Goal: Find specific page/section

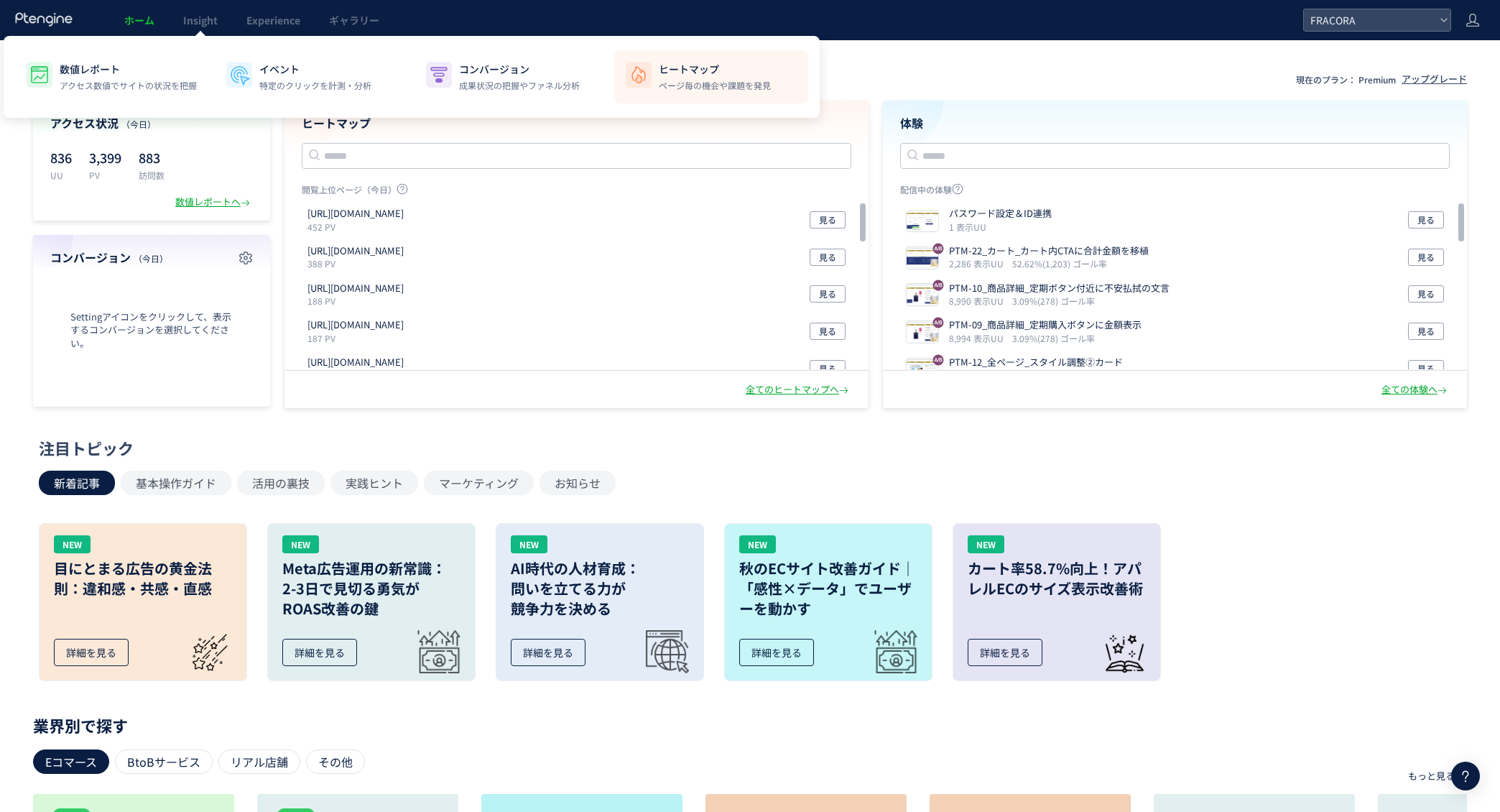
click at [630, 89] on li "ヒートマップ ページ毎の機会や課題を発見" at bounding box center [711, 77] width 194 height 54
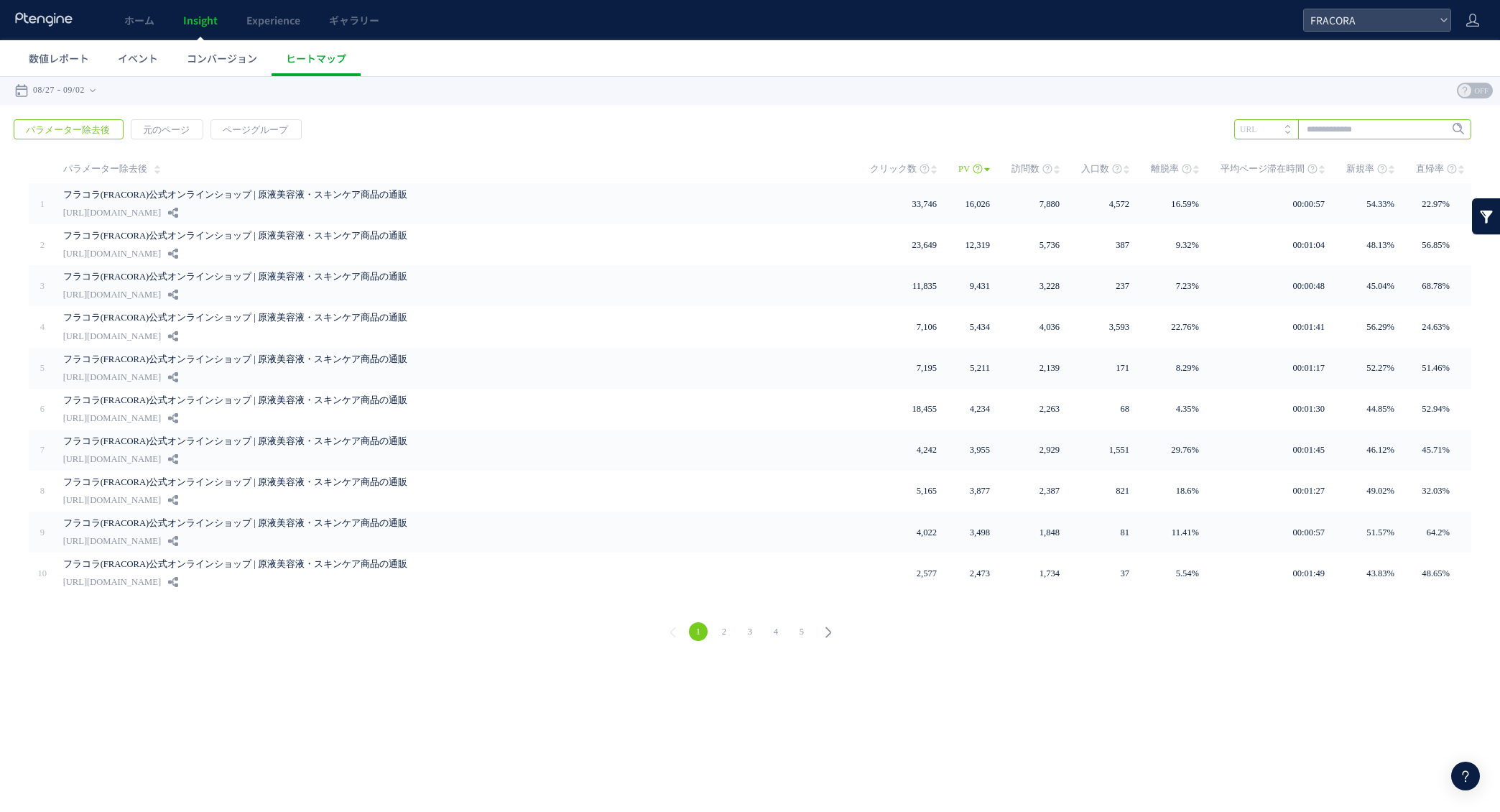
click at [1307, 129] on input "text" at bounding box center [1352, 129] width 237 height 20
click at [1300, 165] on li "/lp" at bounding box center [1351, 159] width 228 height 19
type input "***"
click at [1435, 134] on icon at bounding box center [1437, 130] width 9 height 9
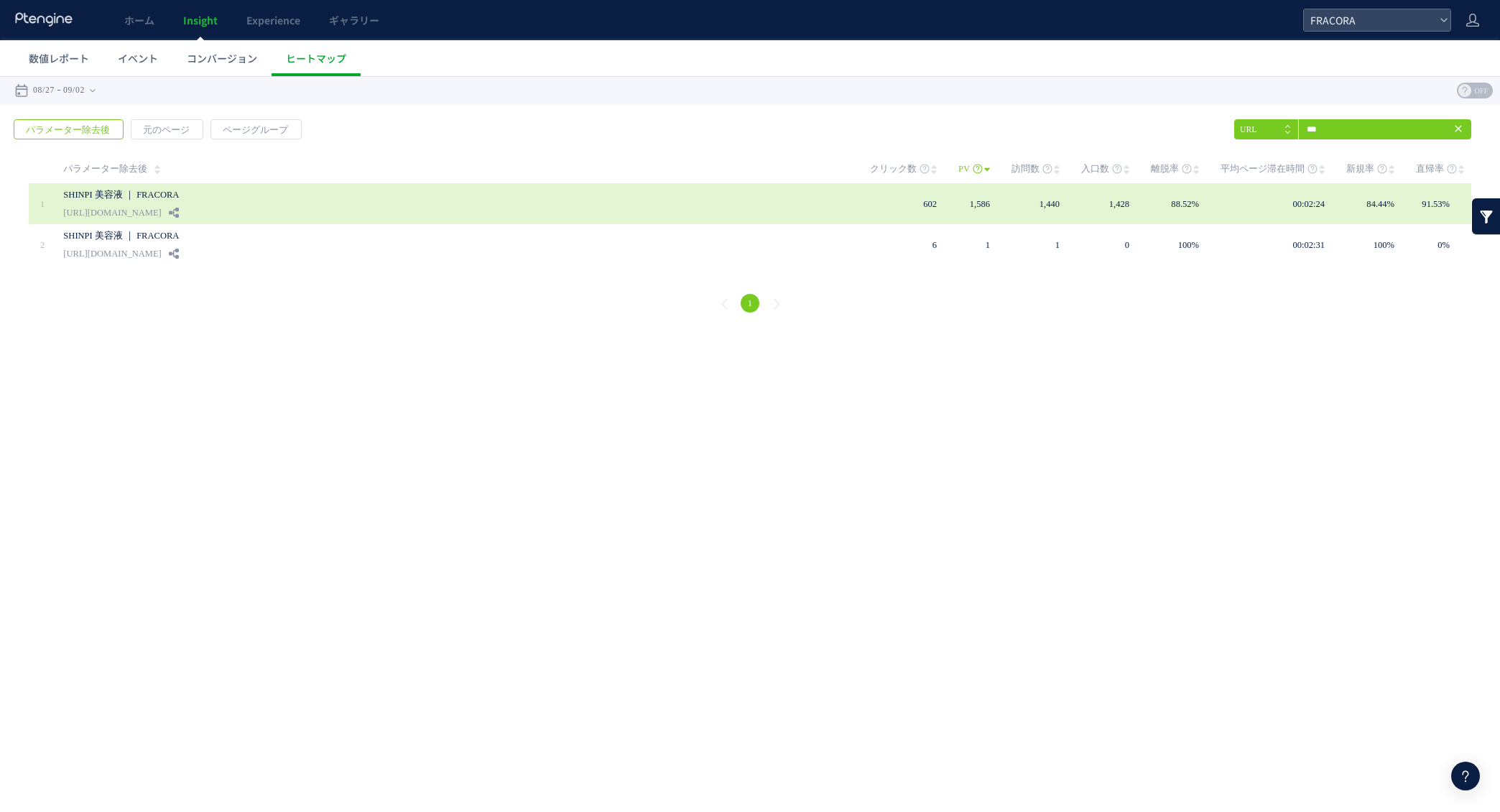
click at [373, 189] on link "SHINPI 美容液 ｜ FRACORA" at bounding box center [387, 194] width 646 height 17
click at [124, 204] on link "[URL][DOMAIN_NAME]" at bounding box center [112, 212] width 98 height 17
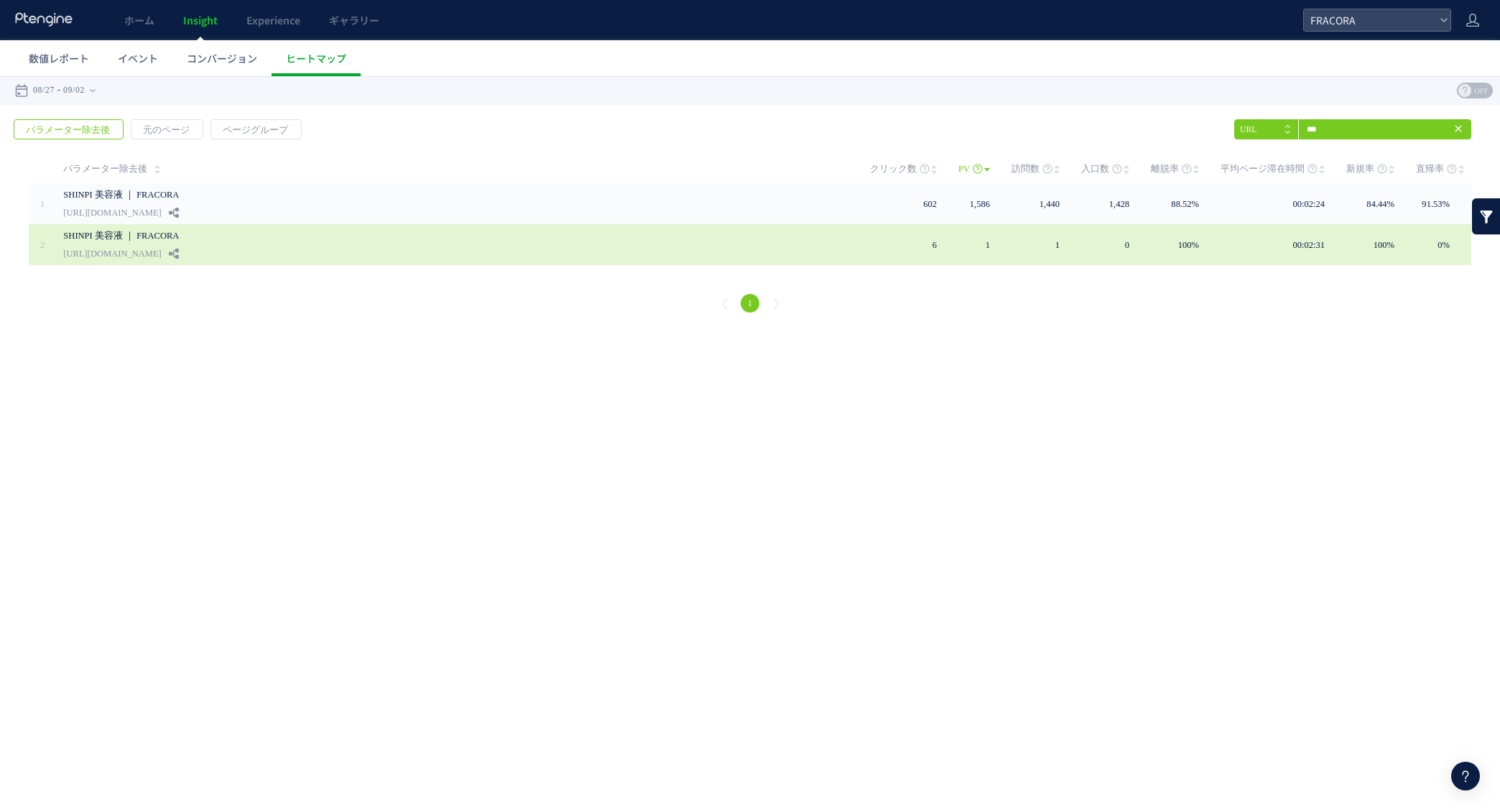
click at [137, 234] on link "SHINPI 美容液 ｜ FRACORA" at bounding box center [387, 235] width 646 height 17
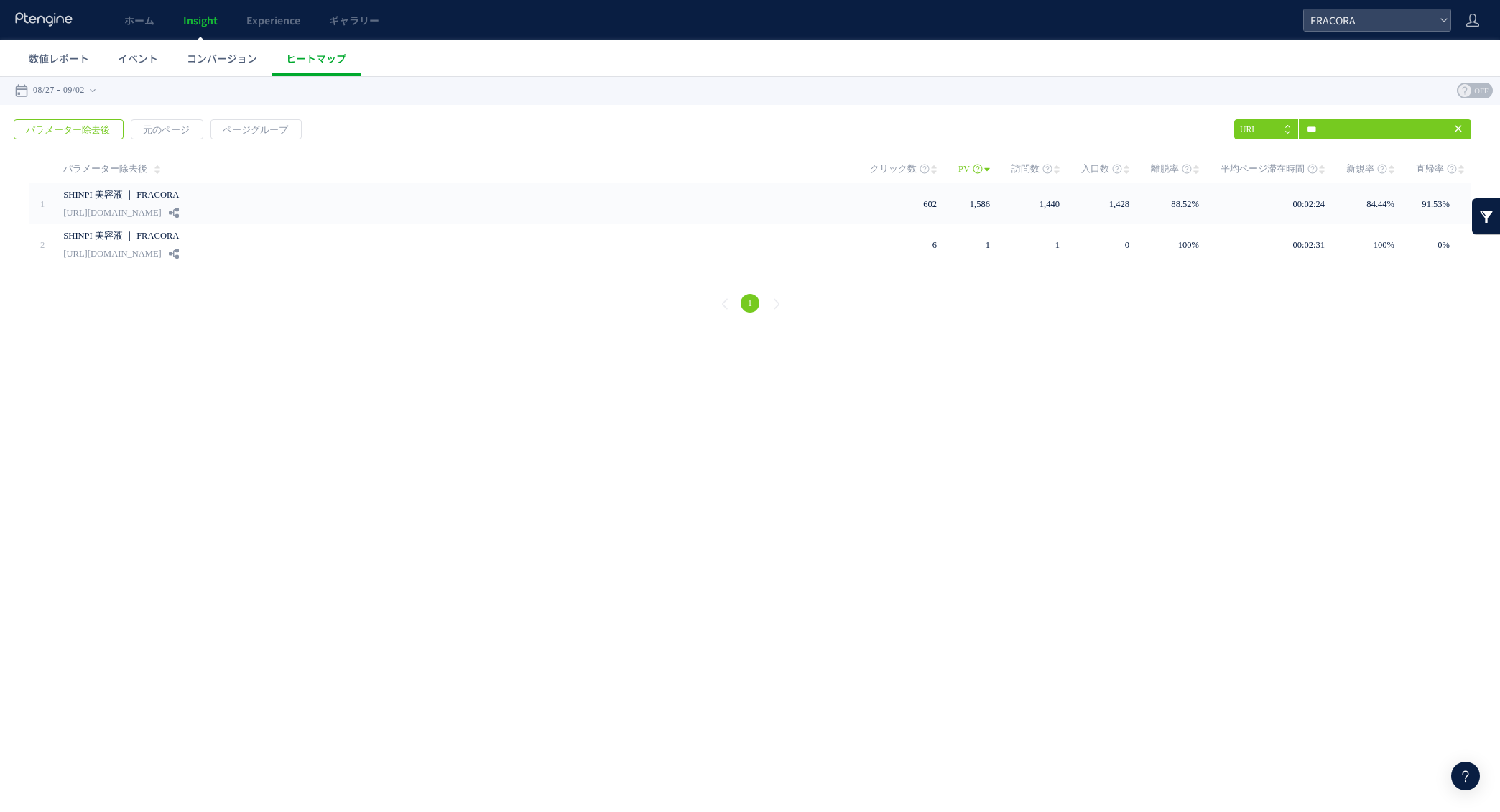
click at [347, 302] on div "1" at bounding box center [750, 305] width 1471 height 52
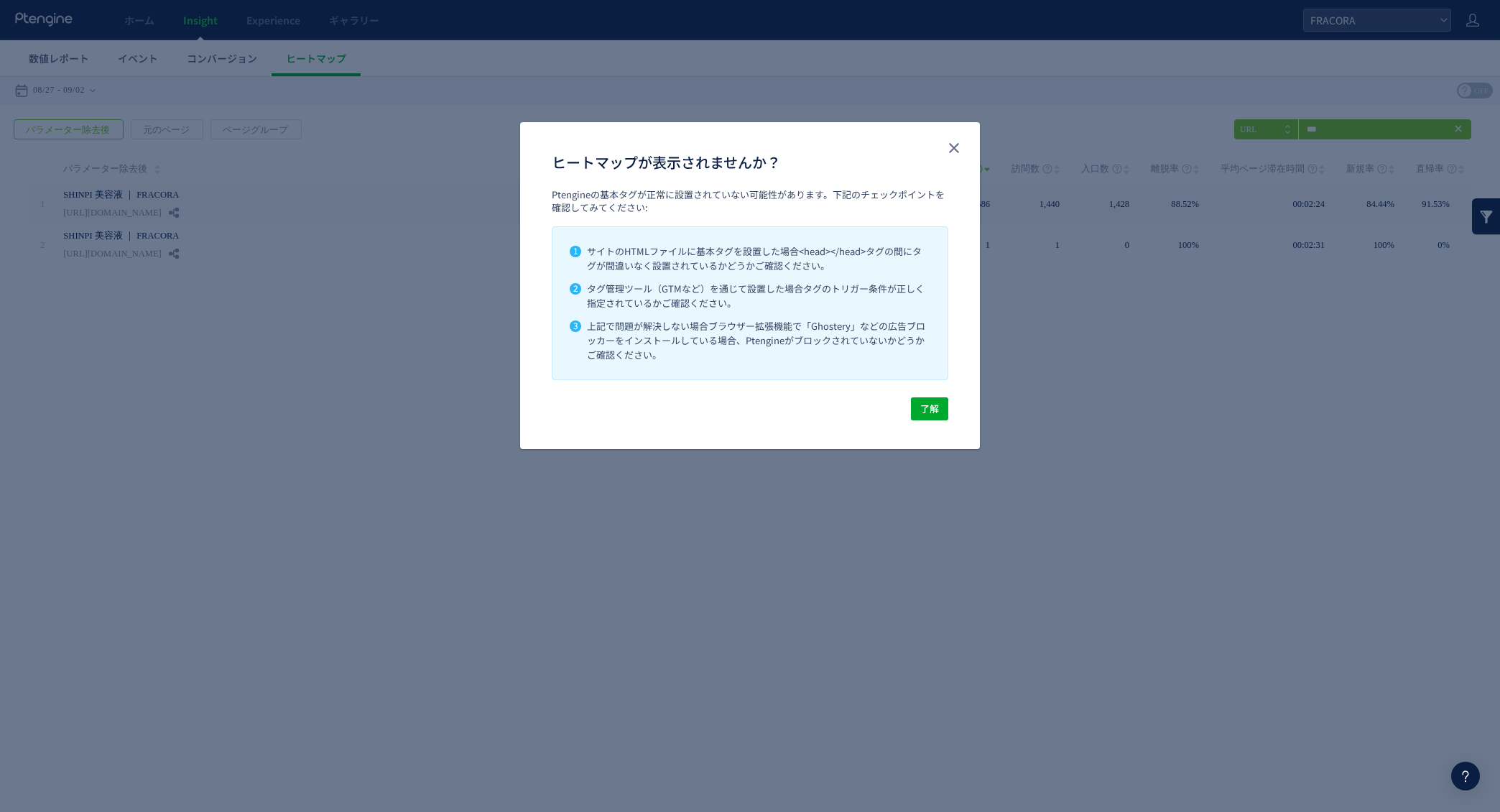
click at [310, 311] on div "ヒートマップが表示されませんか？ Ptengineの基本タグが正常に設置されていない可能性があります。下記のチェックポイントを確認してみてください: 1 サイ…" at bounding box center [750, 406] width 1500 height 812
